Goal: Task Accomplishment & Management: Use online tool/utility

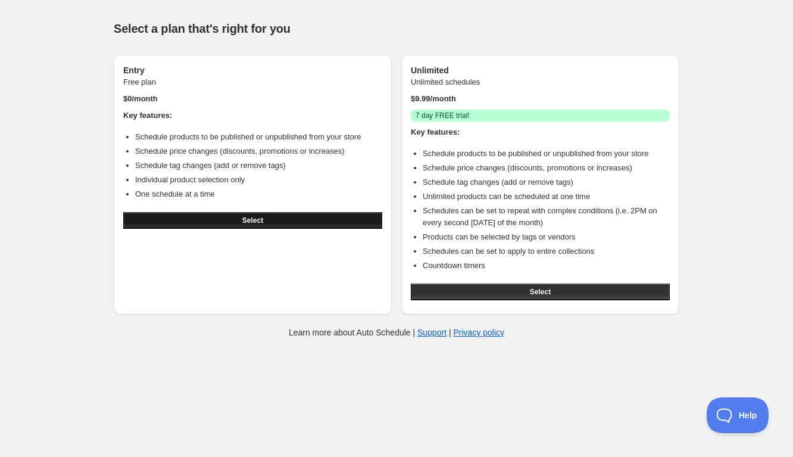
click at [291, 223] on button "Select" at bounding box center [252, 220] width 259 height 17
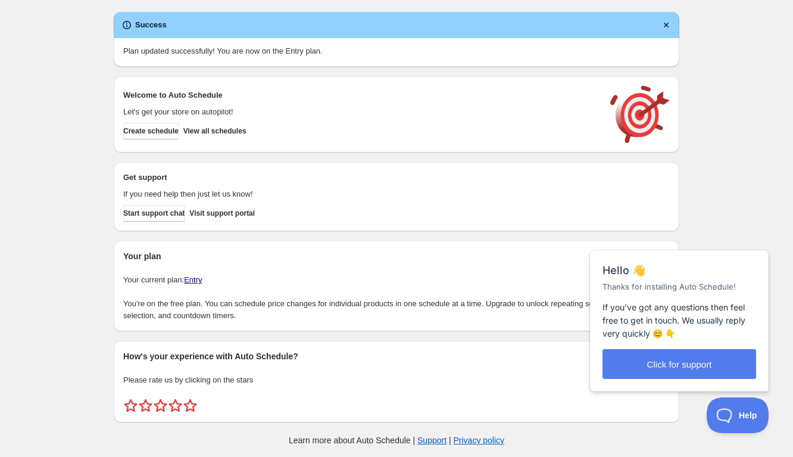
scroll to position [6, 0]
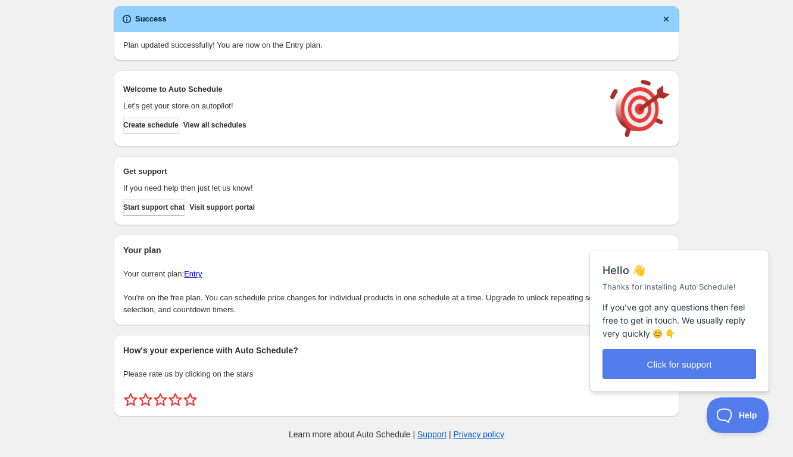
click at [179, 126] on span "Create schedule" at bounding box center [150, 125] width 55 height 10
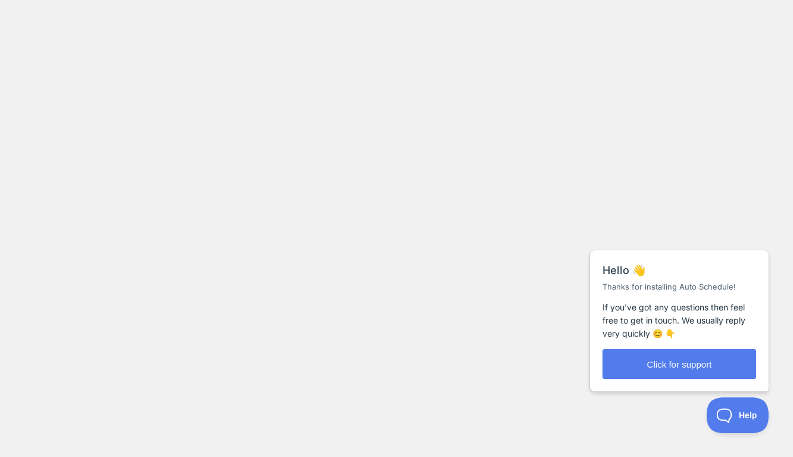
click at [67, 29] on body at bounding box center [396, 228] width 793 height 457
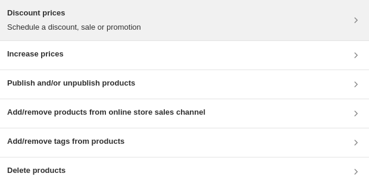
click at [76, 26] on p "Schedule a discount, sale or promotion" at bounding box center [74, 27] width 134 height 12
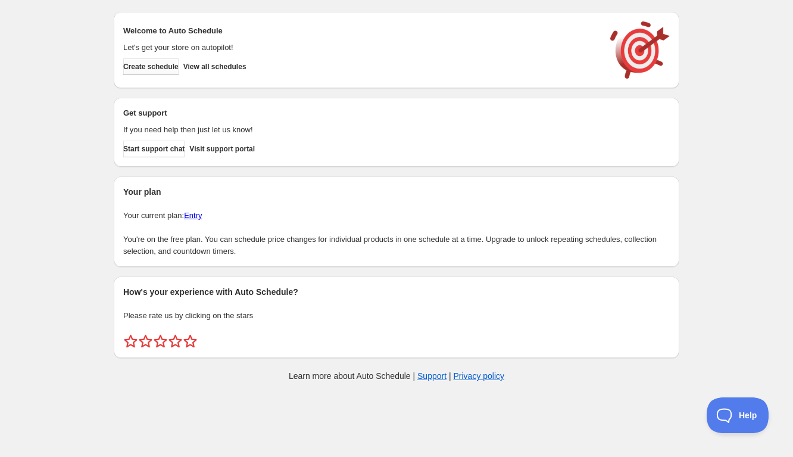
click at [173, 67] on span "Create schedule" at bounding box center [150, 67] width 55 height 10
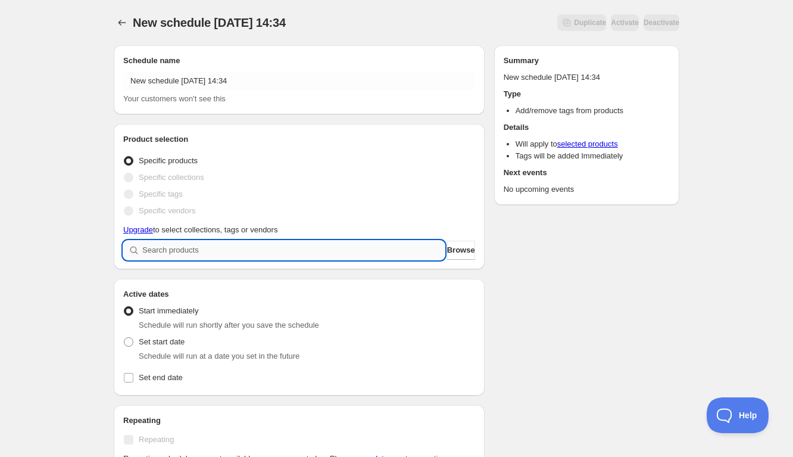
click at [246, 254] on input "search" at bounding box center [293, 249] width 302 height 19
click at [447, 249] on span "Browse" at bounding box center [461, 250] width 28 height 12
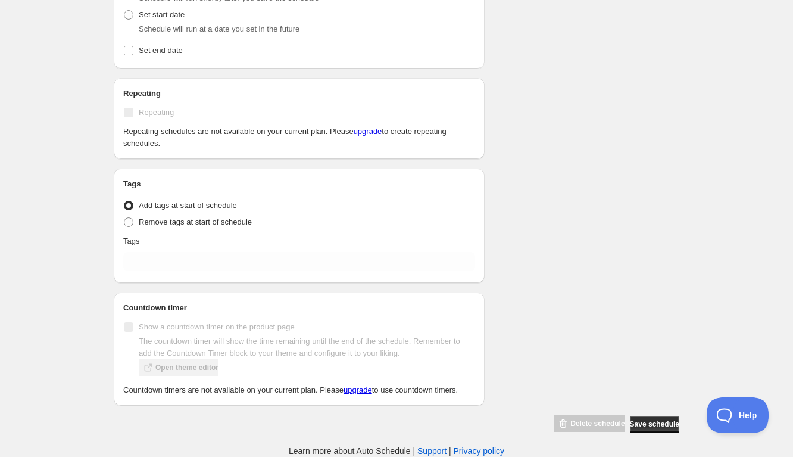
scroll to position [377, 0]
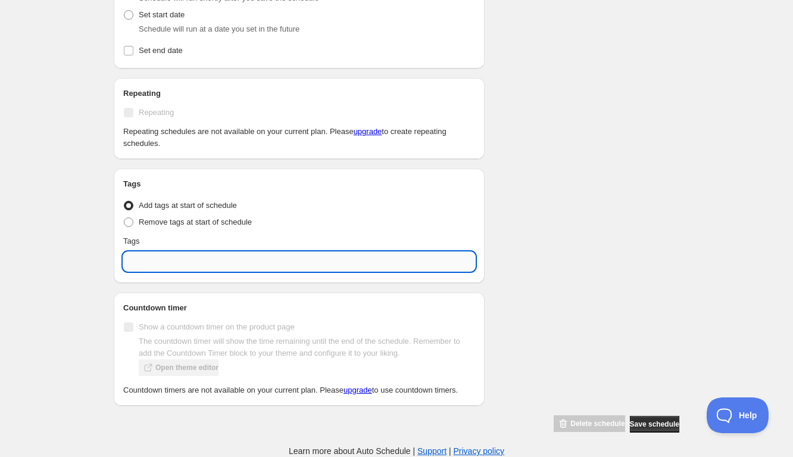
click at [157, 252] on input "text" at bounding box center [299, 261] width 352 height 19
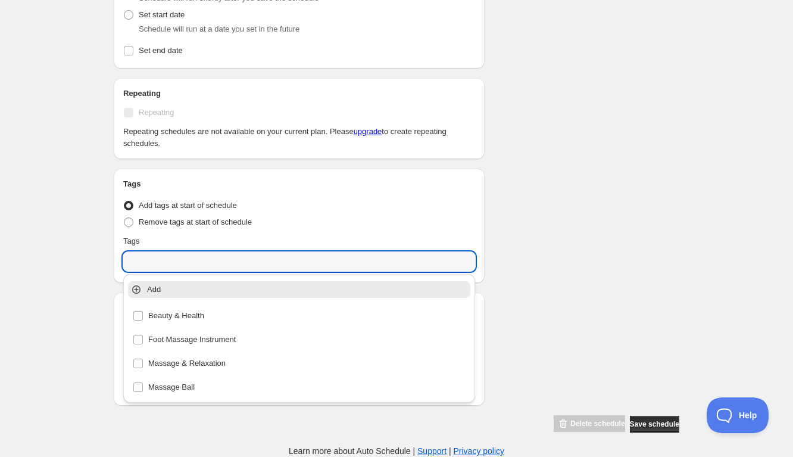
click at [82, 238] on div "New schedule Aug 30 2025 14:34. This page is ready New schedule Aug 30 2025 14:…" at bounding box center [396, 45] width 793 height 823
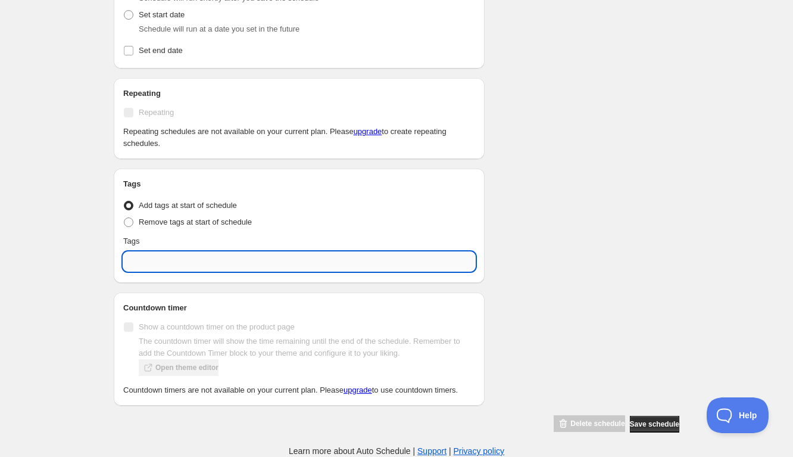
click at [178, 252] on input "text" at bounding box center [299, 261] width 352 height 19
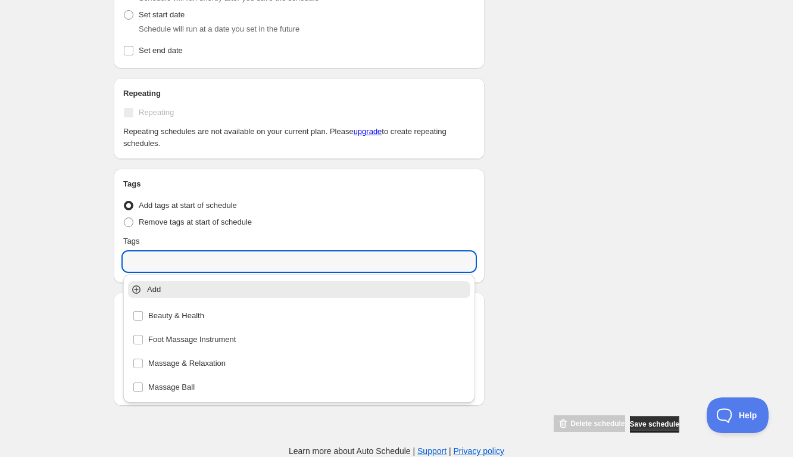
click at [66, 204] on div "New schedule Aug 30 2025 14:34. This page is ready New schedule Aug 30 2025 14:…" at bounding box center [396, 45] width 793 height 823
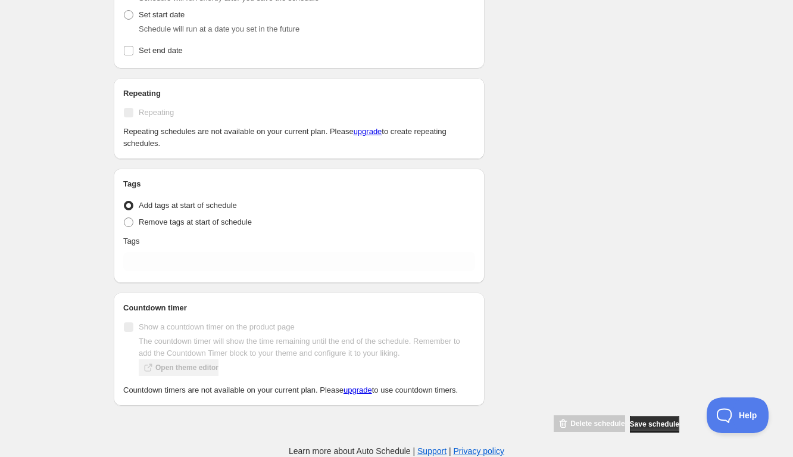
scroll to position [0, 0]
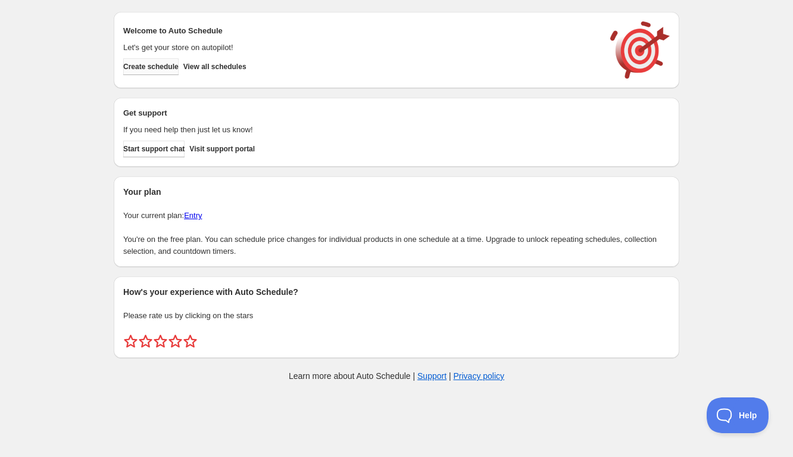
click at [162, 68] on span "Create schedule" at bounding box center [150, 67] width 55 height 10
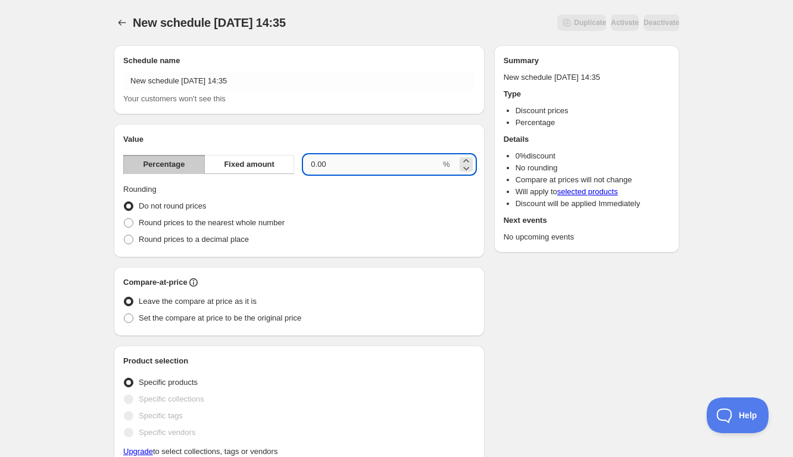
click at [310, 165] on input "0.00" at bounding box center [372, 164] width 137 height 19
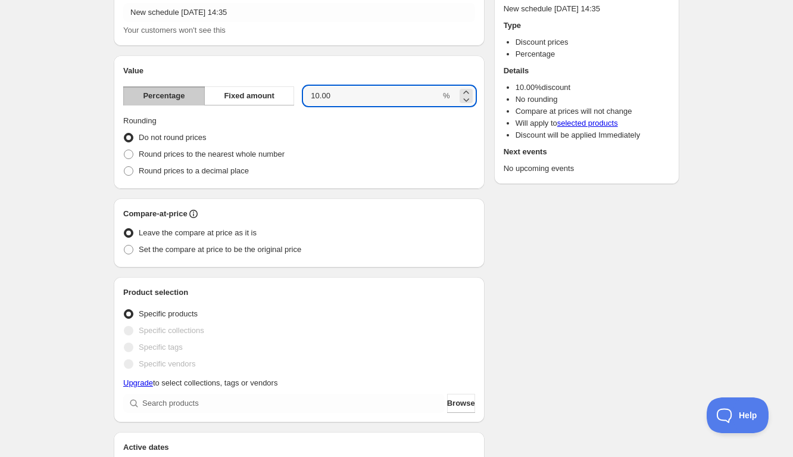
scroll to position [72, 0]
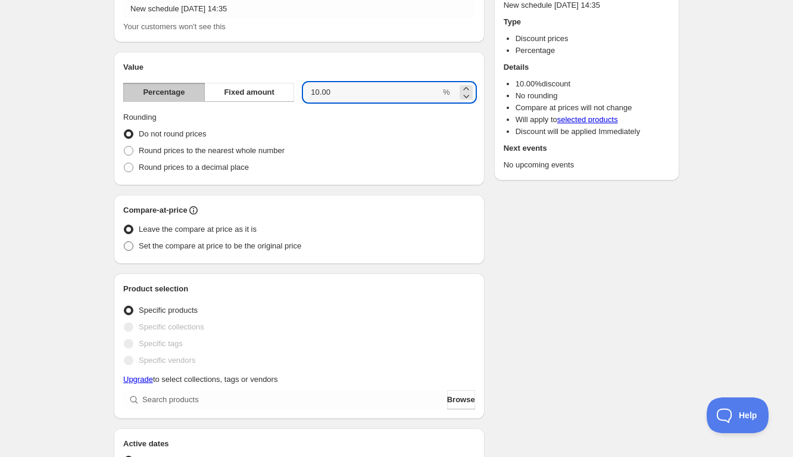
type input "10.00"
click at [130, 245] on span at bounding box center [129, 246] width 10 height 10
click at [124, 242] on input "Set the compare at price to be the original price" at bounding box center [124, 241] width 1 height 1
radio input "true"
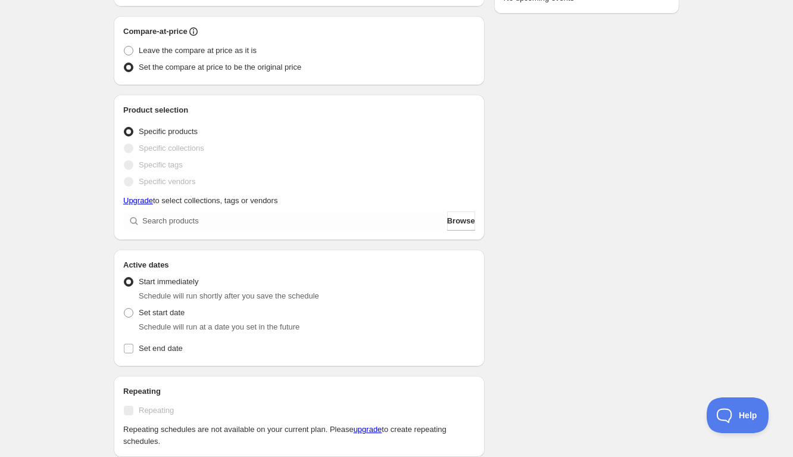
scroll to position [0, 0]
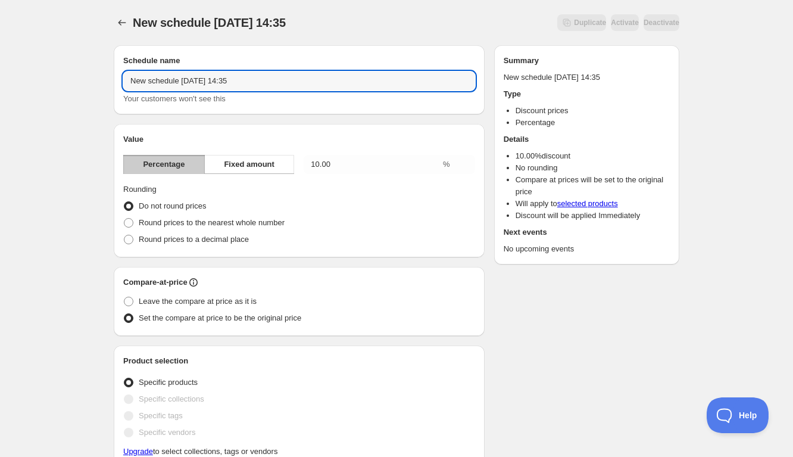
drag, startPoint x: 268, startPoint y: 82, endPoint x: 106, endPoint y: 81, distance: 161.9
type input "10 percent off"
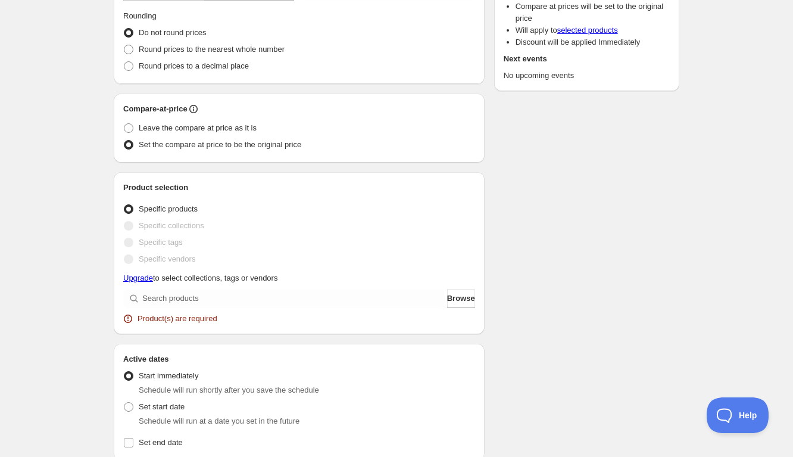
scroll to position [398, 0]
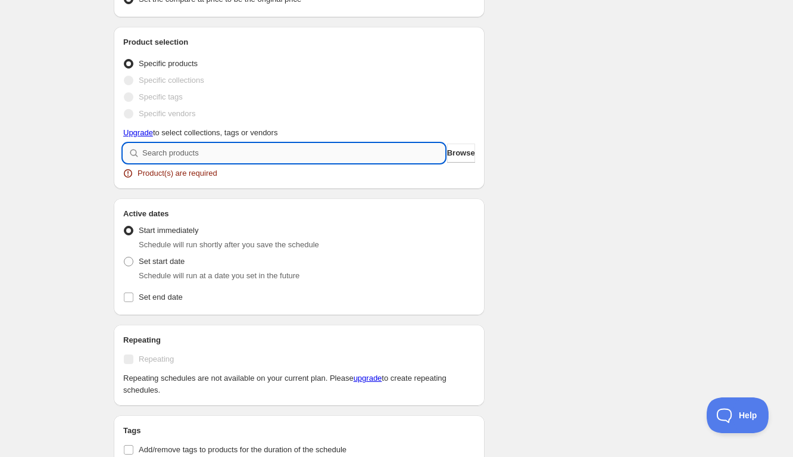
click at [230, 156] on input "search" at bounding box center [293, 152] width 302 height 19
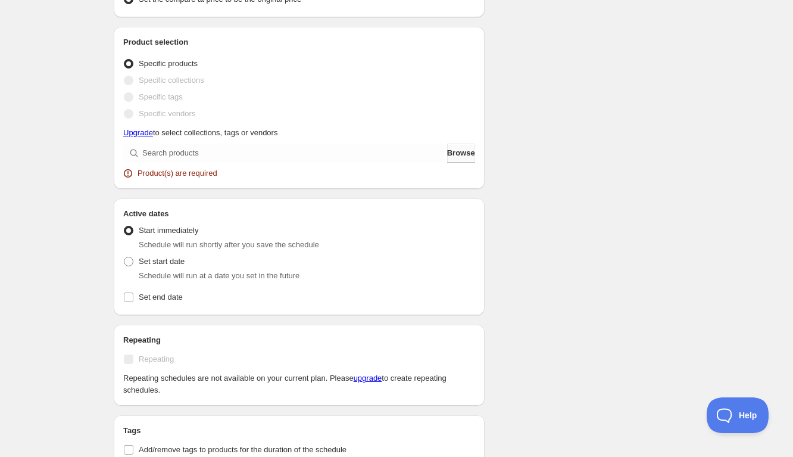
click at [470, 152] on button "Browse" at bounding box center [461, 152] width 28 height 19
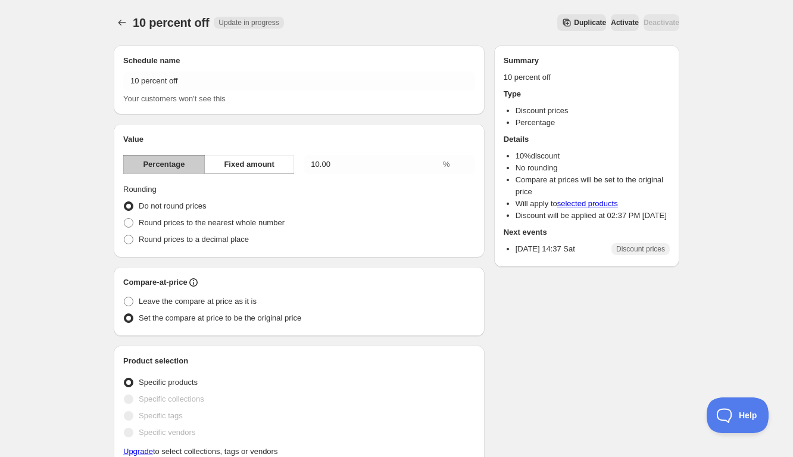
click at [611, 23] on span "Activate" at bounding box center [625, 23] width 28 height 10
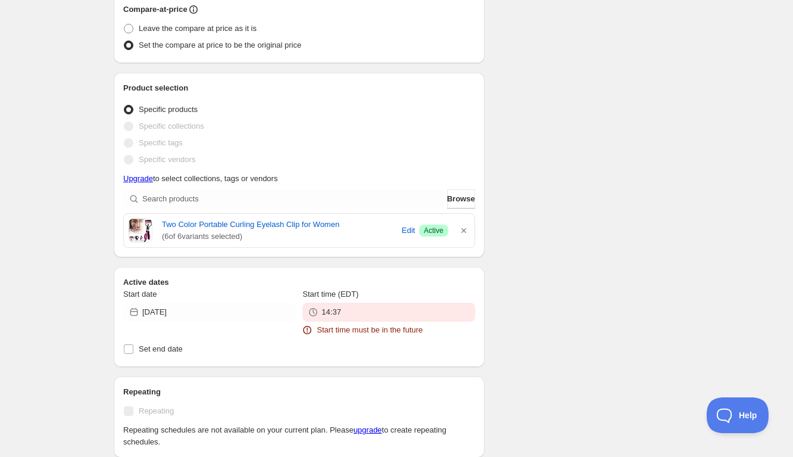
scroll to position [354, 0]
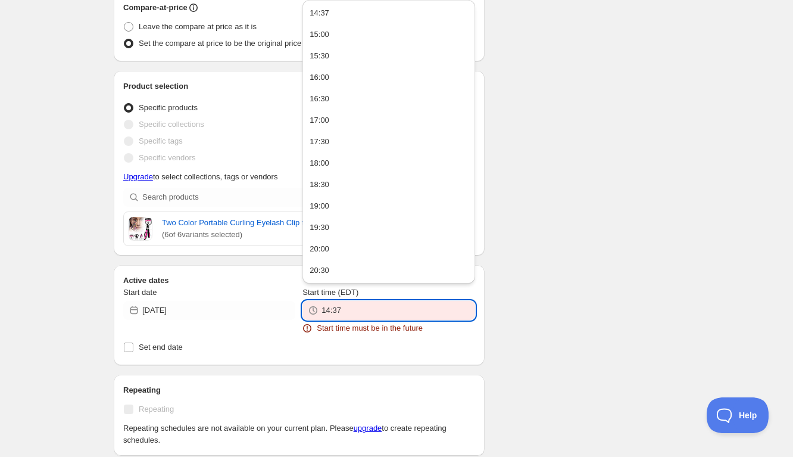
click at [336, 310] on input "14:37" at bounding box center [397, 310] width 153 height 19
click at [338, 310] on input "14:37" at bounding box center [397, 310] width 153 height 19
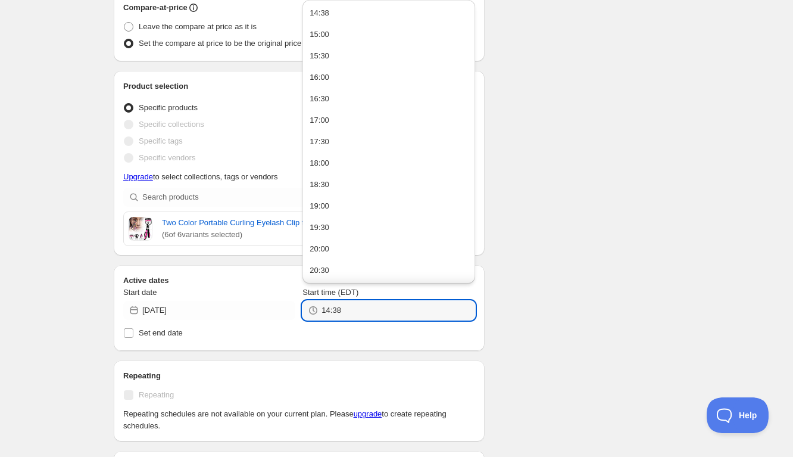
type input "14:38"
click at [593, 193] on div "There were some issues with your form submission Start time must be in the futu…" at bounding box center [391, 167] width 575 height 971
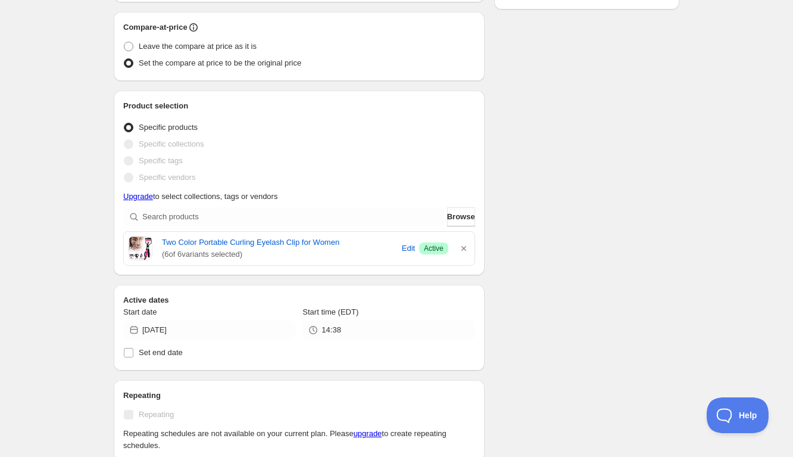
scroll to position [255, 0]
click at [403, 248] on span "Edit" at bounding box center [408, 248] width 13 height 12
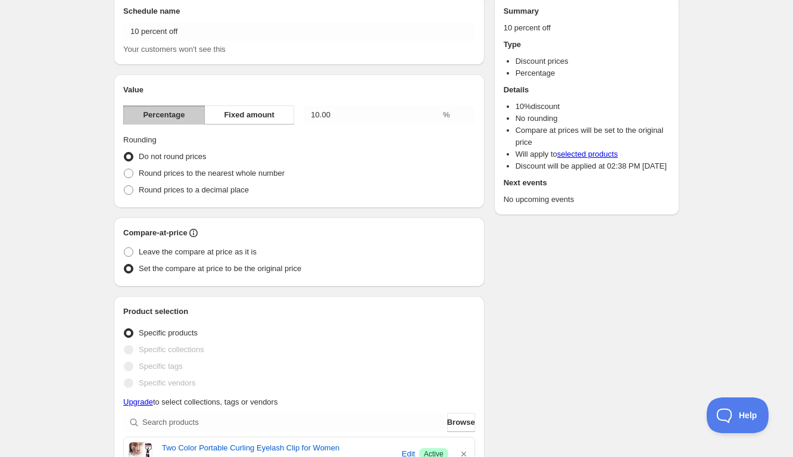
scroll to position [0, 0]
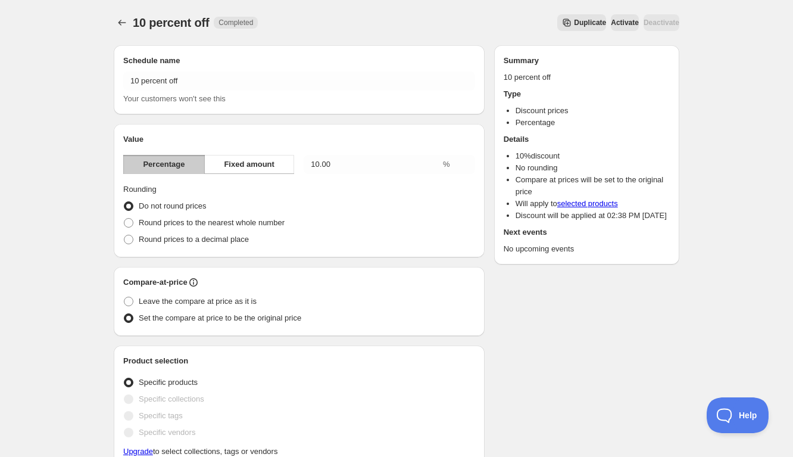
click at [611, 21] on span "Activate" at bounding box center [625, 23] width 28 height 10
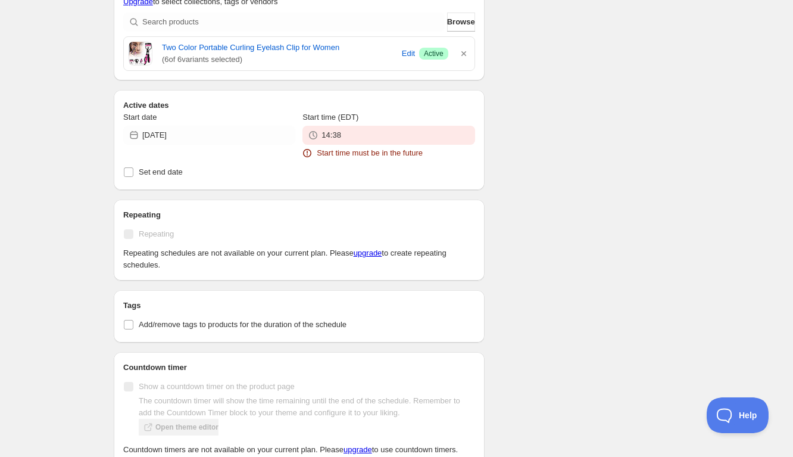
scroll to position [530, 0]
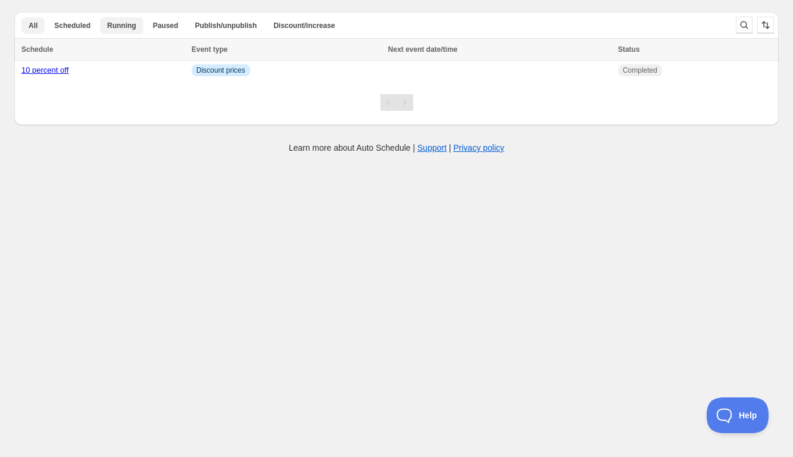
click at [122, 26] on span "Running" at bounding box center [121, 26] width 29 height 10
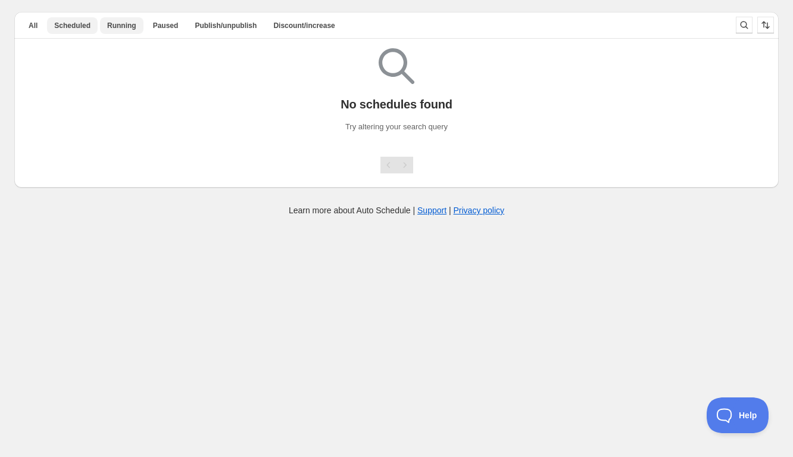
click at [78, 30] on span "Scheduled" at bounding box center [72, 26] width 36 height 10
click at [33, 29] on span "All" at bounding box center [33, 26] width 9 height 10
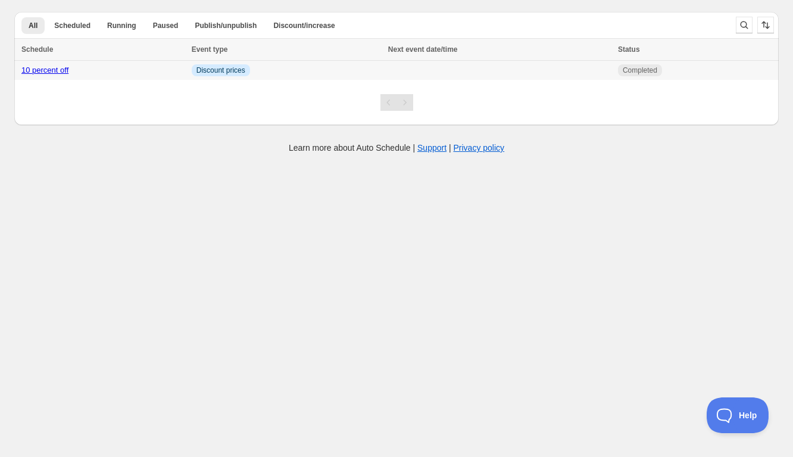
click at [57, 69] on link "10 percent off" at bounding box center [44, 69] width 47 height 9
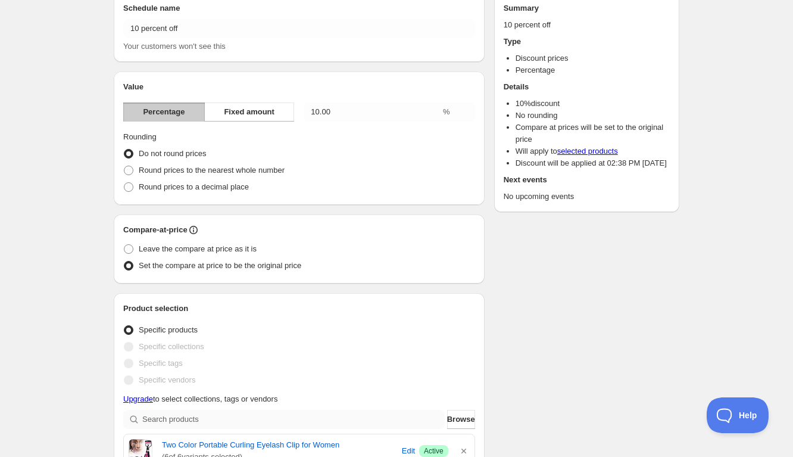
scroll to position [51, 0]
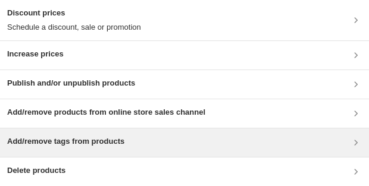
click at [112, 147] on h3 "Add/remove tags from products" at bounding box center [65, 142] width 117 height 12
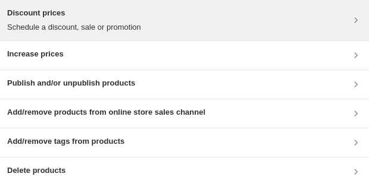
click at [86, 30] on p "Schedule a discount, sale or promotion" at bounding box center [74, 27] width 134 height 12
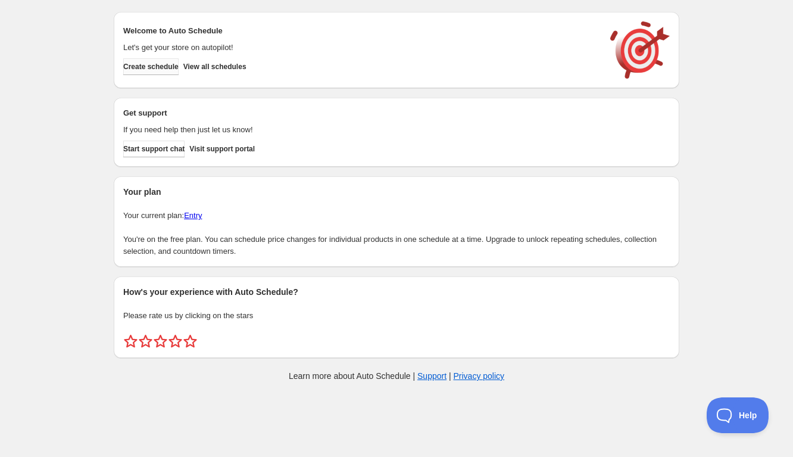
click at [166, 65] on span "Create schedule" at bounding box center [150, 67] width 55 height 10
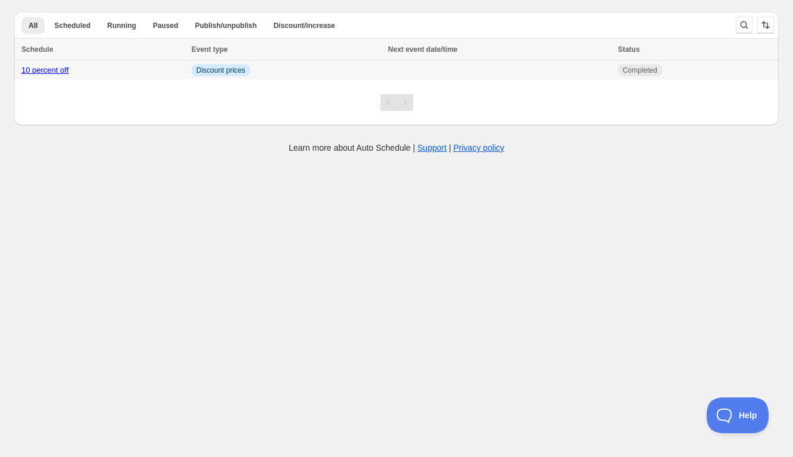
click at [57, 73] on link "10 percent off" at bounding box center [44, 69] width 47 height 9
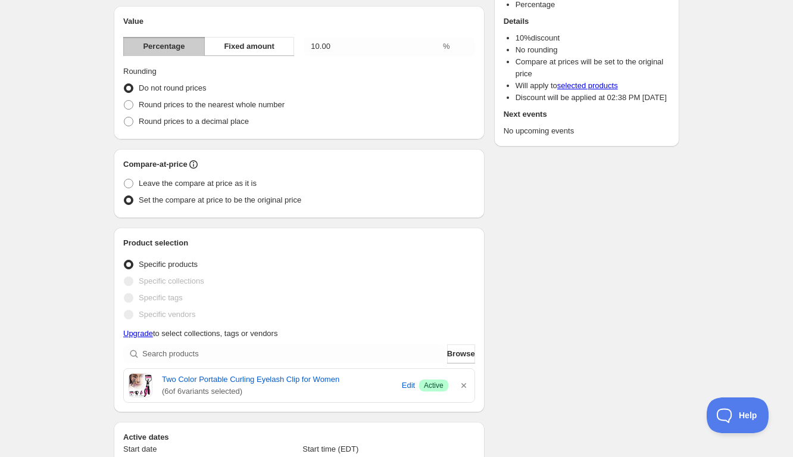
scroll to position [112, 0]
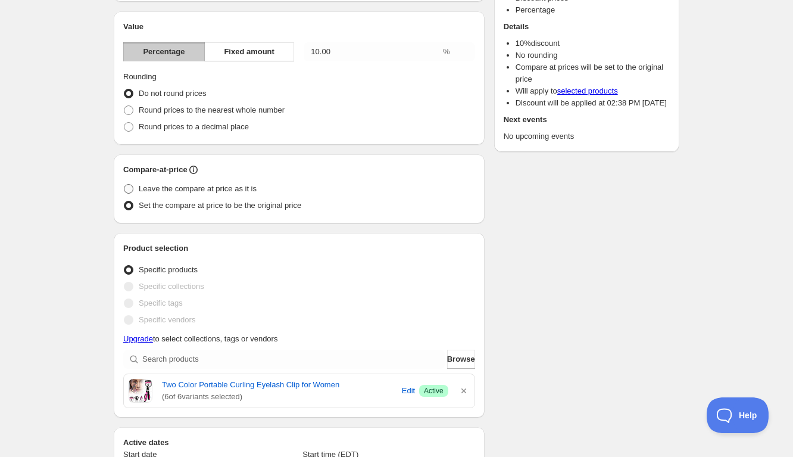
click at [126, 187] on span at bounding box center [129, 189] width 10 height 10
click at [124, 185] on input "Leave the compare at price as it is" at bounding box center [124, 184] width 1 height 1
radio input "true"
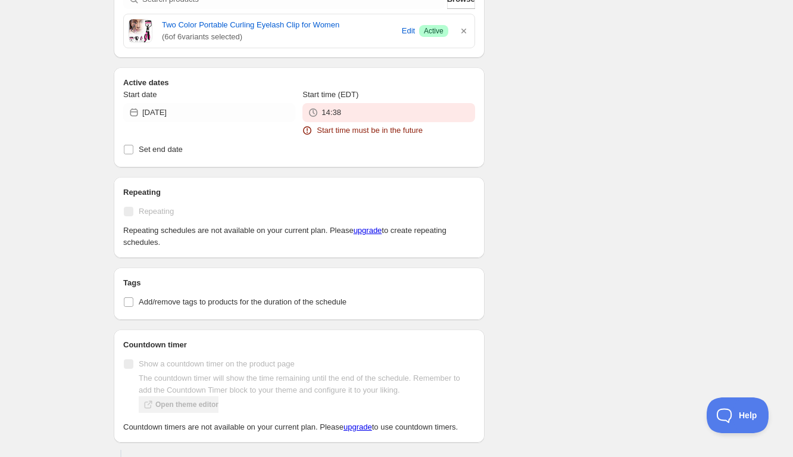
scroll to position [544, 0]
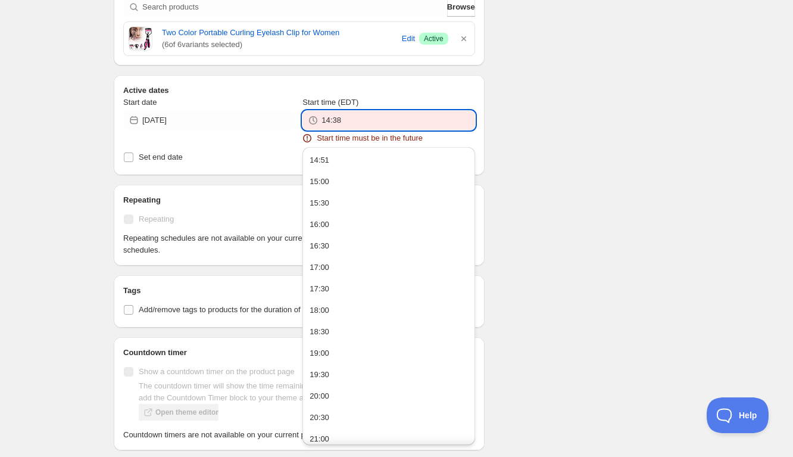
drag, startPoint x: 335, startPoint y: 119, endPoint x: 344, endPoint y: 119, distance: 9.5
click at [344, 119] on input "14:38" at bounding box center [397, 120] width 153 height 19
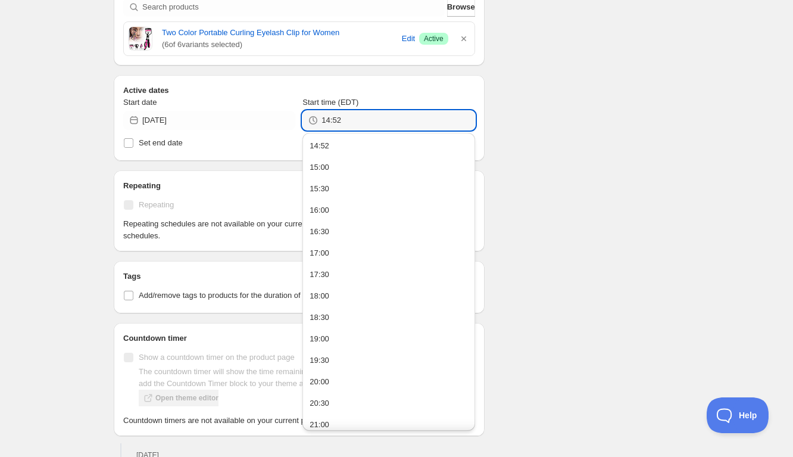
type input "14:52"
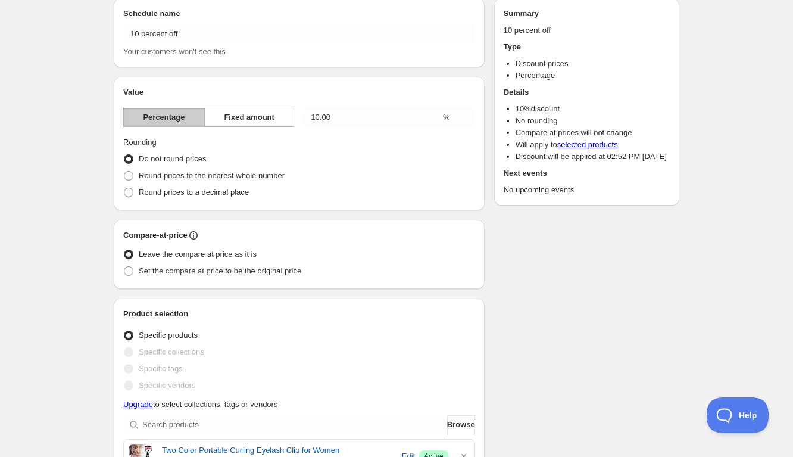
scroll to position [32, 0]
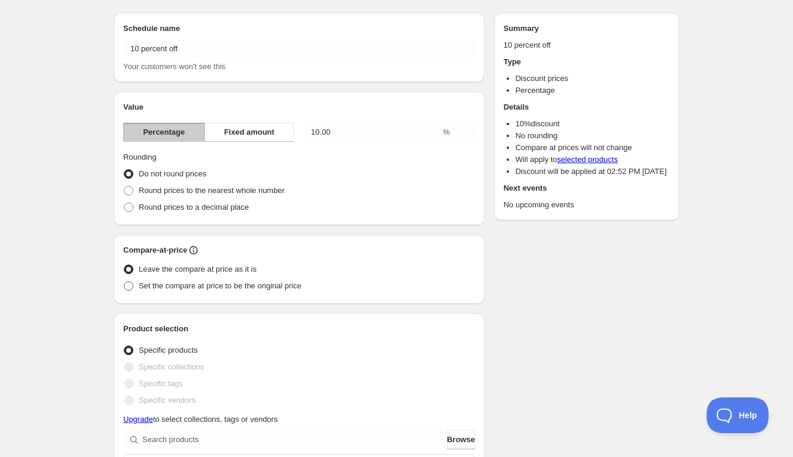
click at [130, 285] on span at bounding box center [129, 286] width 10 height 10
click at [124, 282] on input "Set the compare at price to be the original price" at bounding box center [124, 281] width 1 height 1
radio input "true"
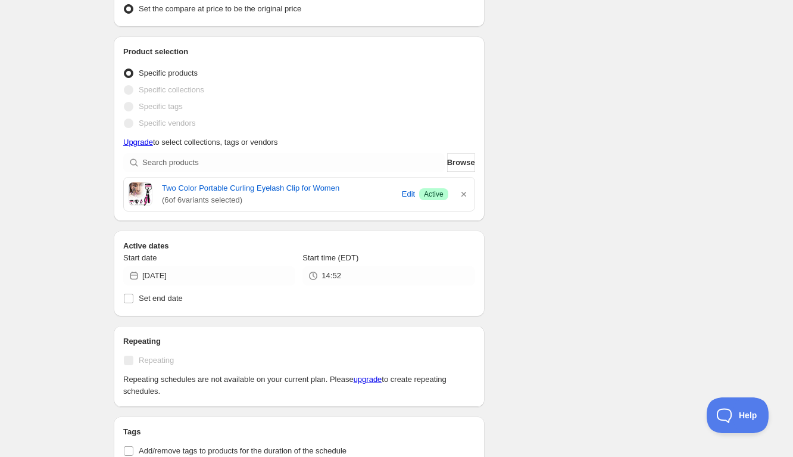
scroll to position [286, 0]
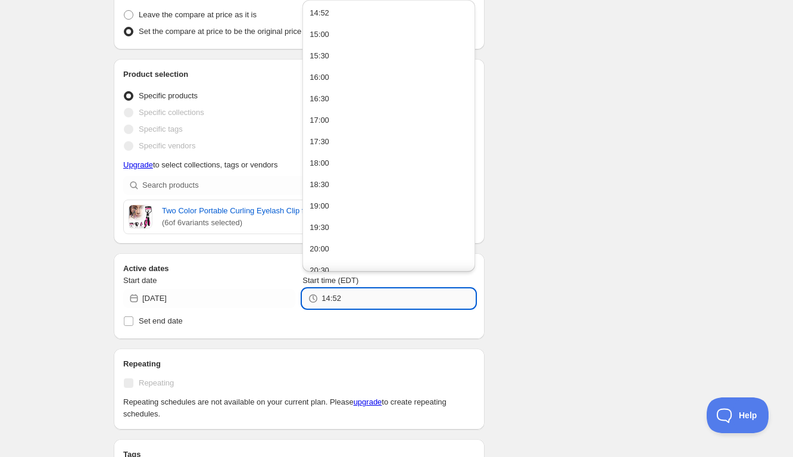
drag, startPoint x: 337, startPoint y: 298, endPoint x: 352, endPoint y: 298, distance: 15.5
click at [352, 298] on input "14:52" at bounding box center [397, 298] width 153 height 19
type input "14:55"
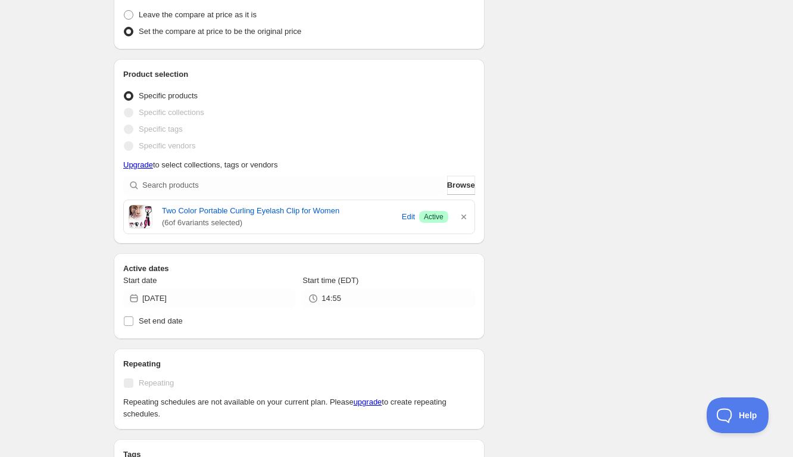
scroll to position [0, 0]
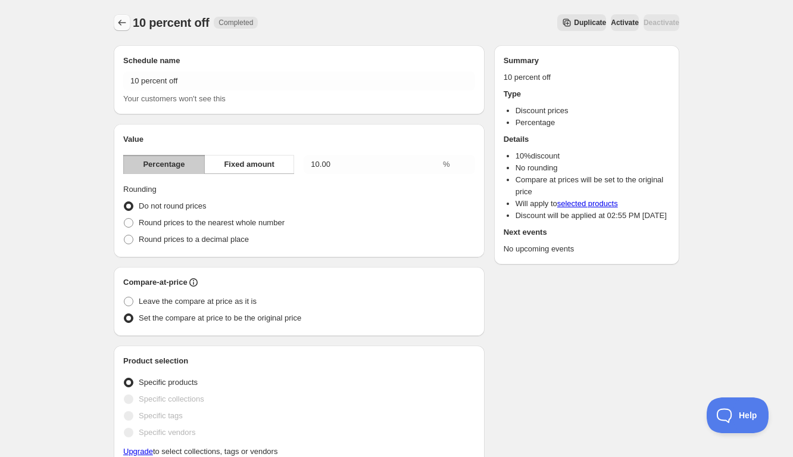
click at [117, 16] on button "Schedules" at bounding box center [122, 22] width 17 height 17
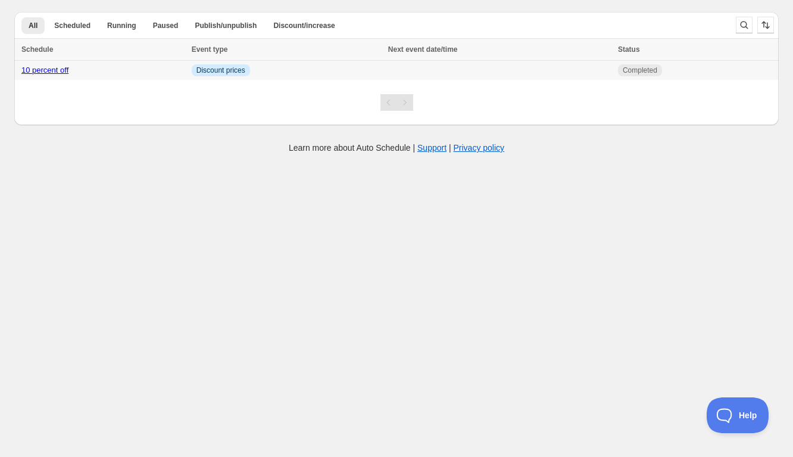
click at [52, 71] on link "10 percent off" at bounding box center [44, 69] width 47 height 9
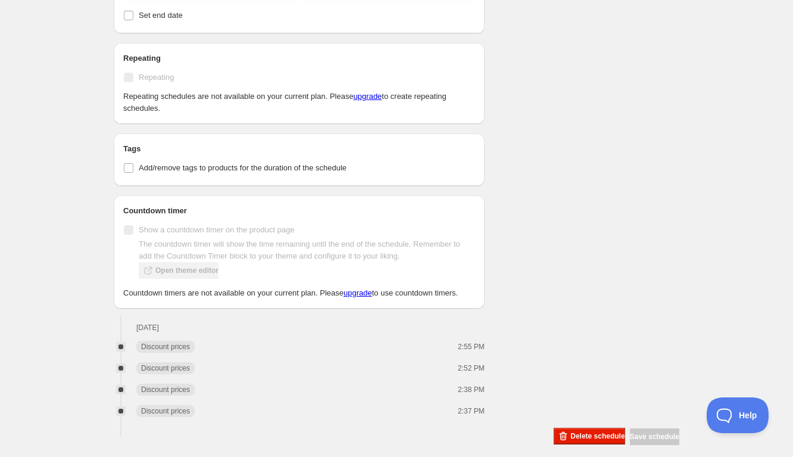
scroll to position [615, 0]
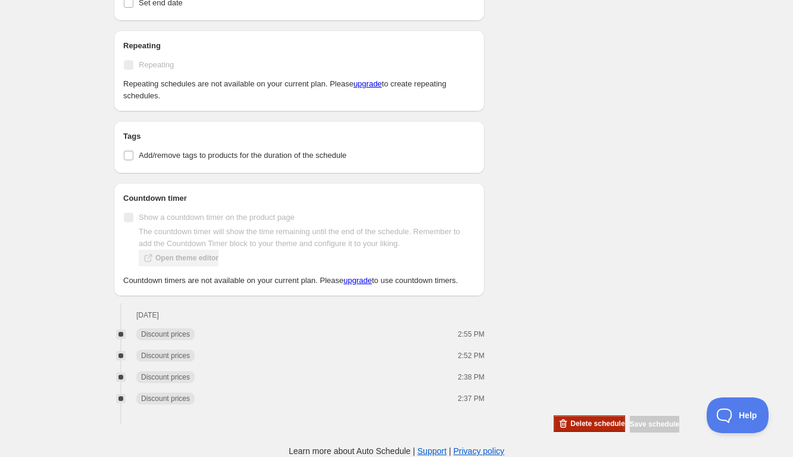
click at [583, 429] on button "Delete schedule" at bounding box center [589, 423] width 71 height 17
